Goal: Information Seeking & Learning: Learn about a topic

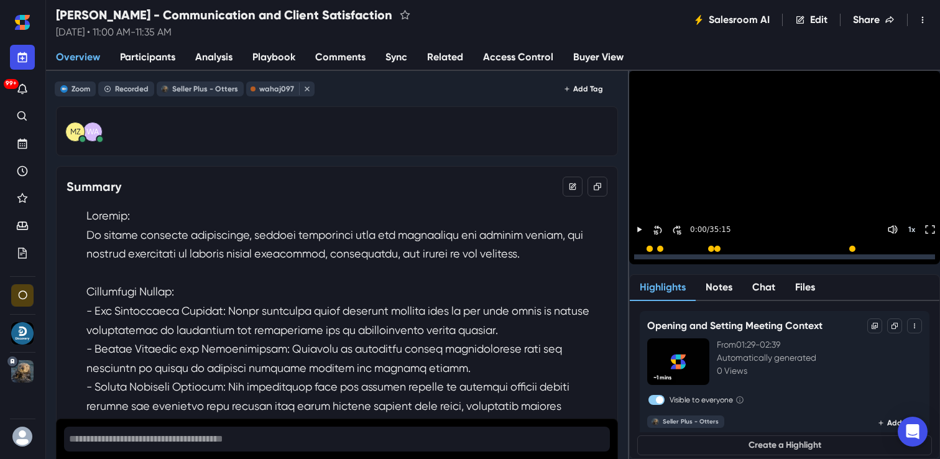
scroll to position [8646, 0]
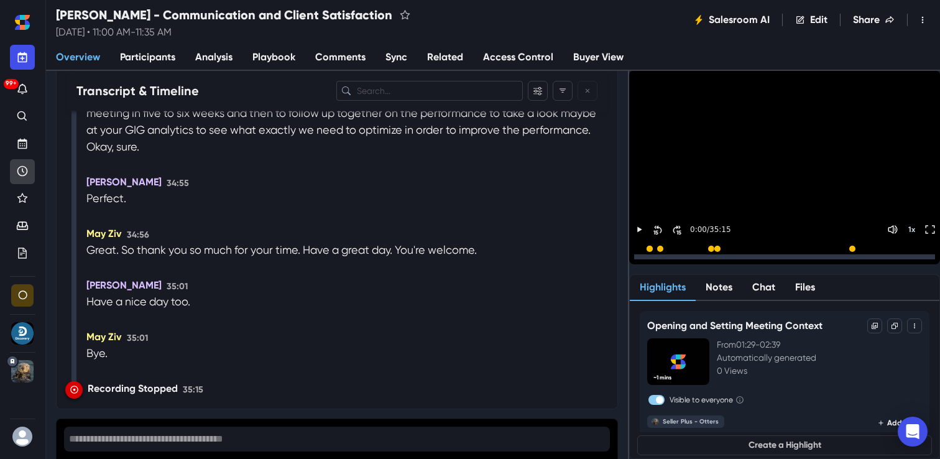
click at [31, 176] on link "Recent" at bounding box center [22, 171] width 25 height 25
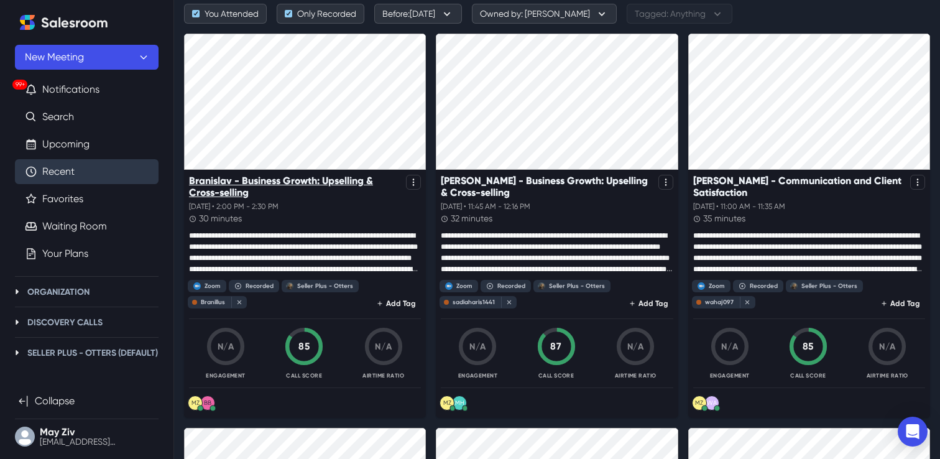
scroll to position [85, 0]
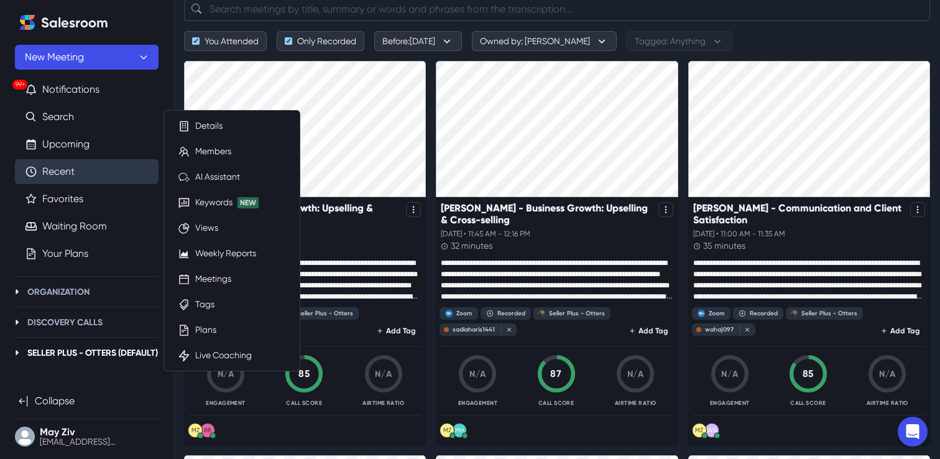
click at [230, 290] on ul "Details Members AI Assistant Keywords New Views Weekly Reports Meetings Tags Pl…" at bounding box center [232, 240] width 128 height 252
click at [220, 282] on link "Meetings" at bounding box center [213, 278] width 36 height 13
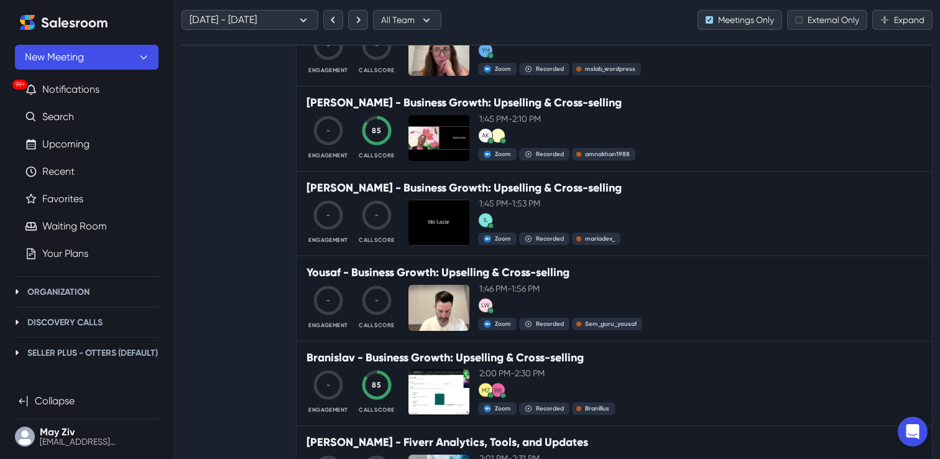
scroll to position [867, 0]
click at [70, 175] on link "Recent" at bounding box center [58, 171] width 32 height 15
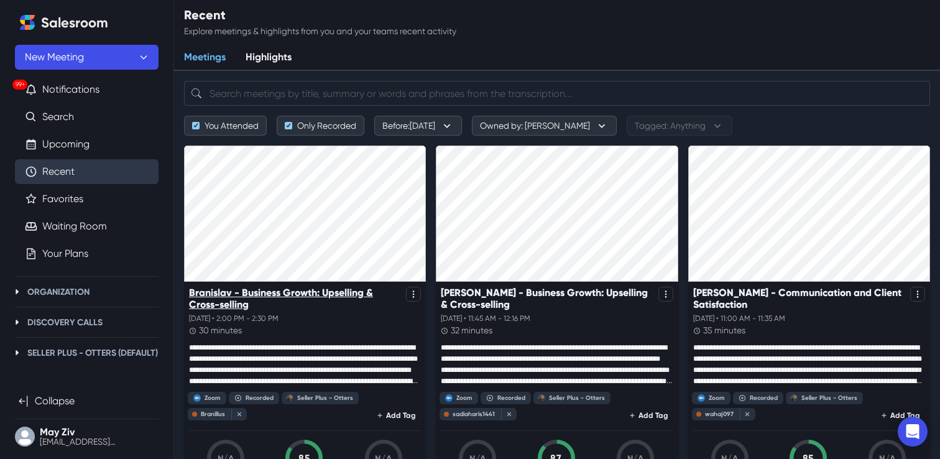
click at [252, 296] on p "Branislav - Business Growth: Upselling & Cross-selling" at bounding box center [295, 299] width 212 height 24
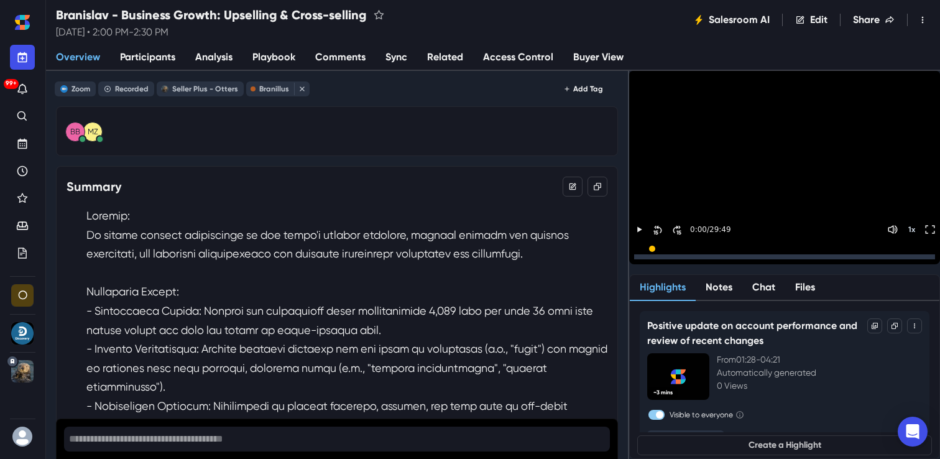
click at [216, 60] on span "Analysis" at bounding box center [213, 57] width 37 height 15
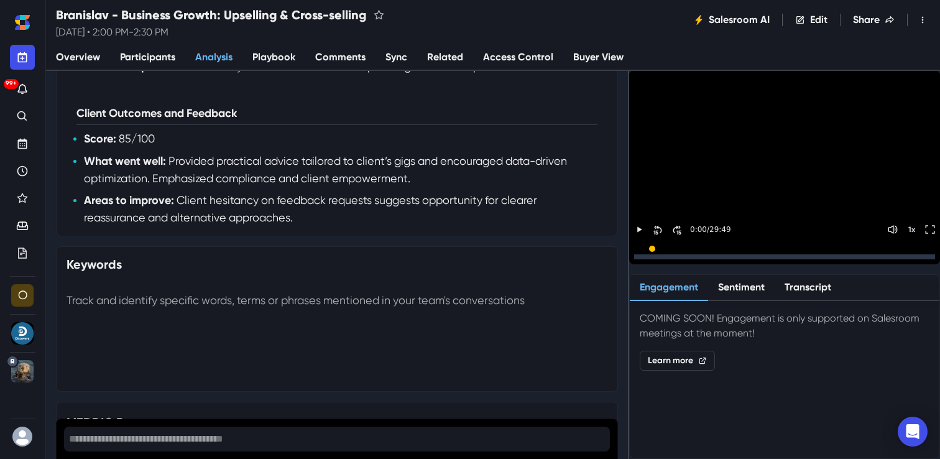
scroll to position [746, 0]
click at [85, 57] on span "Overview" at bounding box center [78, 57] width 44 height 15
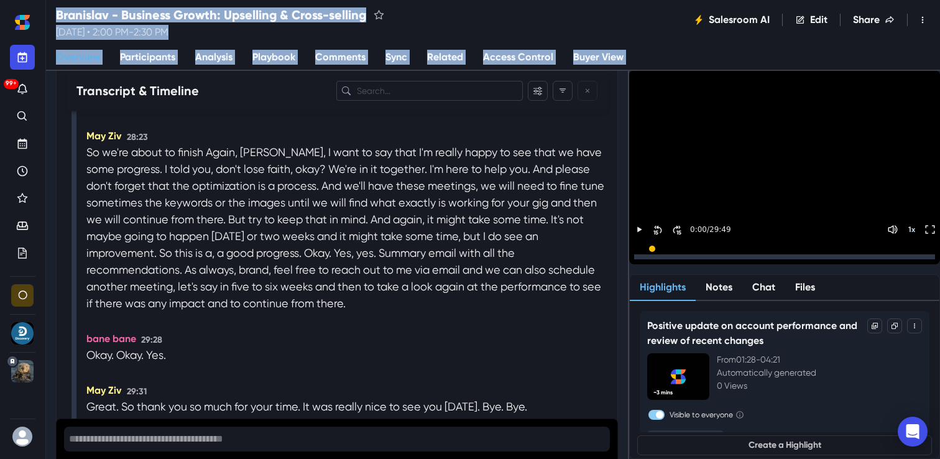
scroll to position [8995, 0]
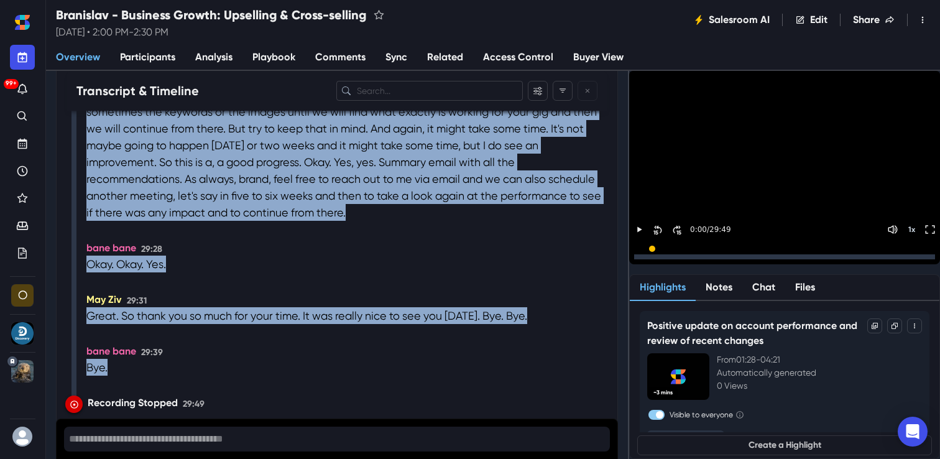
drag, startPoint x: 81, startPoint y: 180, endPoint x: 188, endPoint y: 376, distance: 223.0
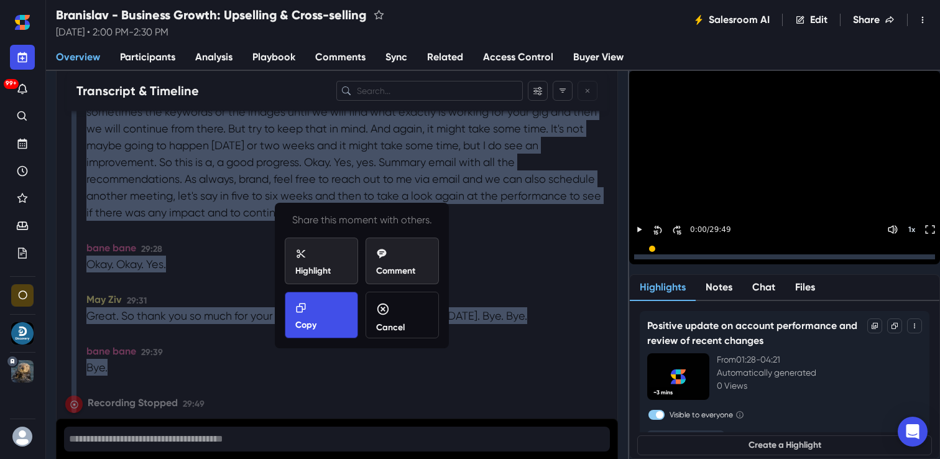
click at [317, 325] on div "Copy" at bounding box center [321, 316] width 52 height 29
